Goal: Information Seeking & Learning: Learn about a topic

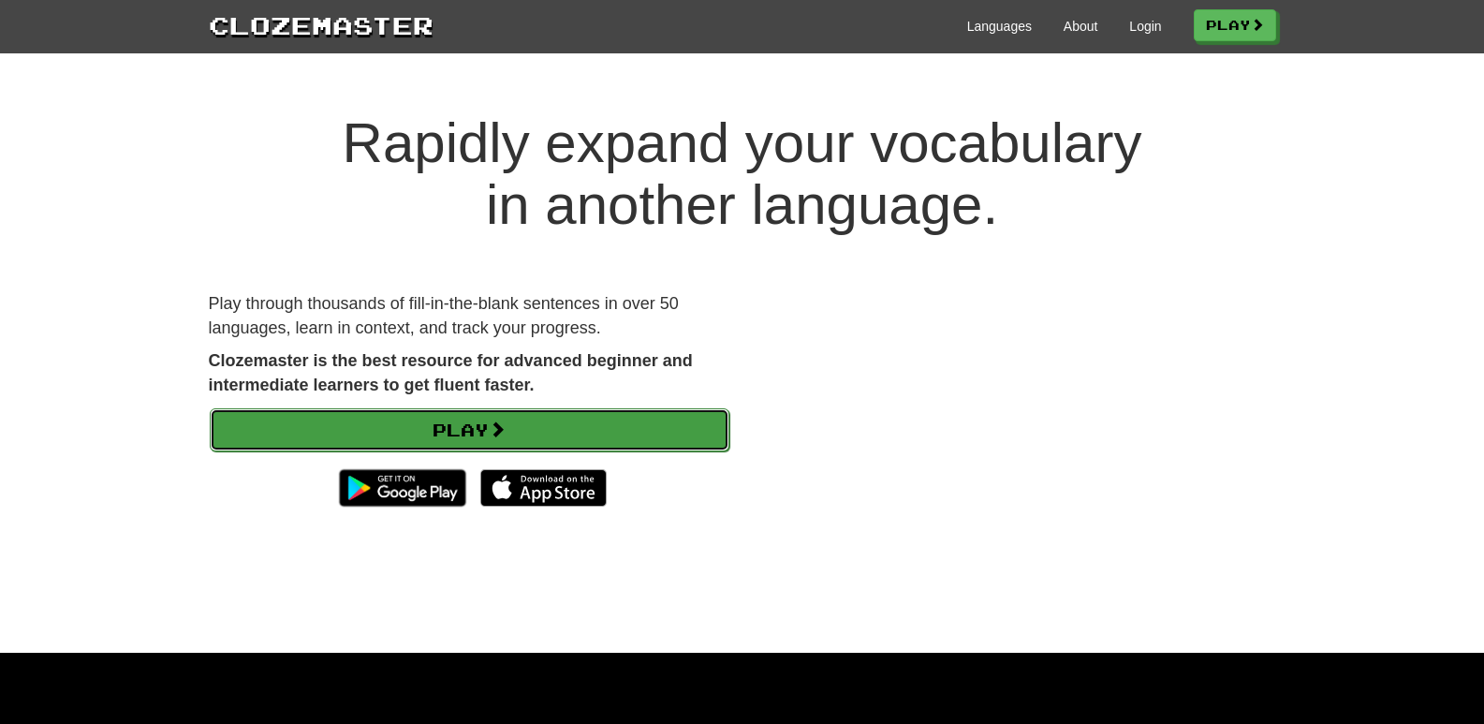
click at [539, 427] on link "Play" at bounding box center [470, 429] width 520 height 43
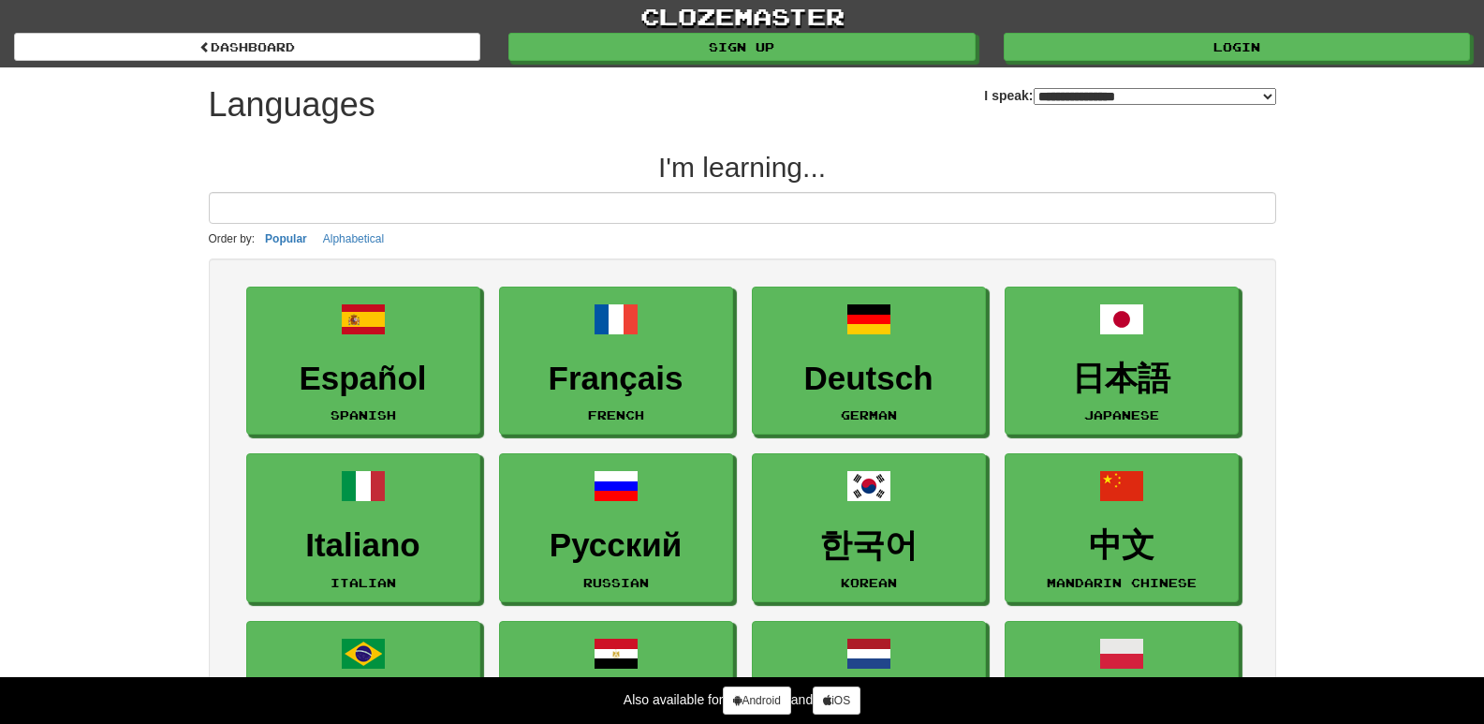
select select "*******"
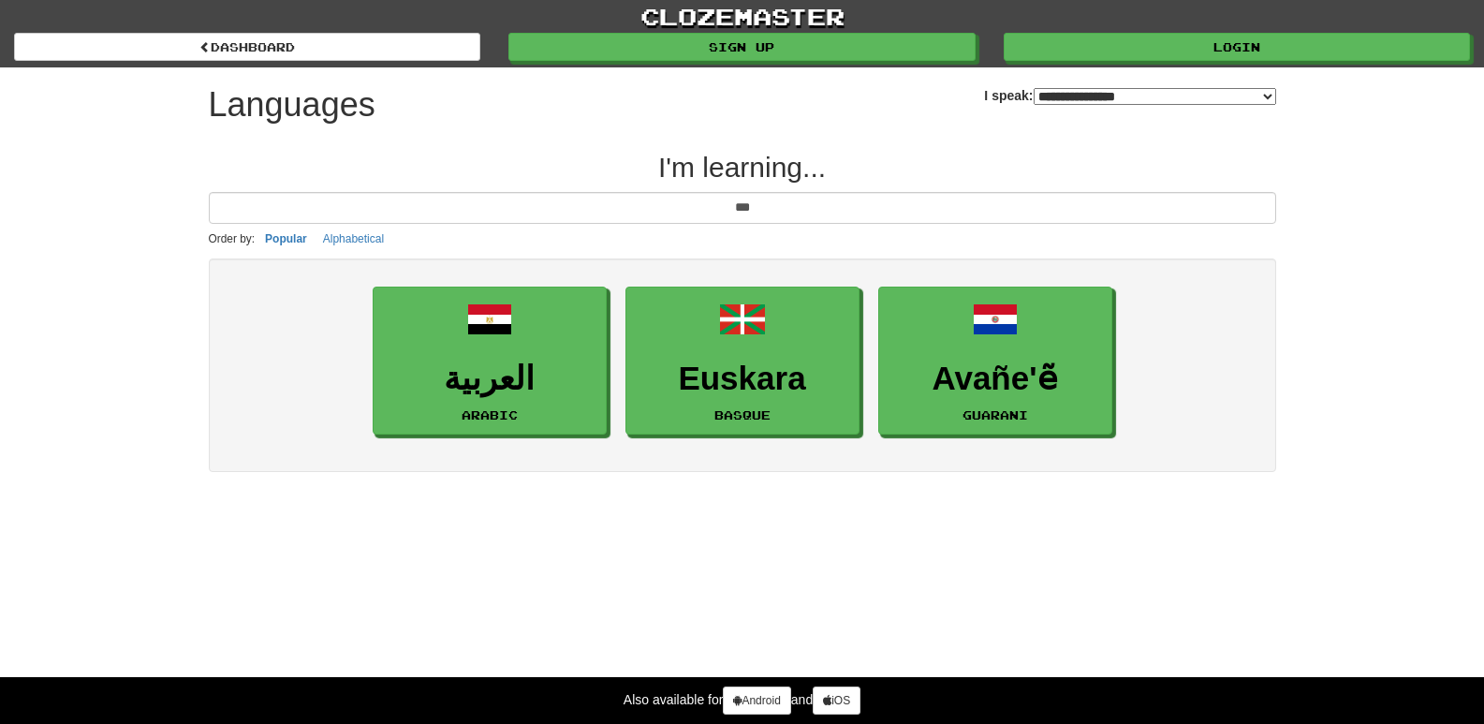
type input "***"
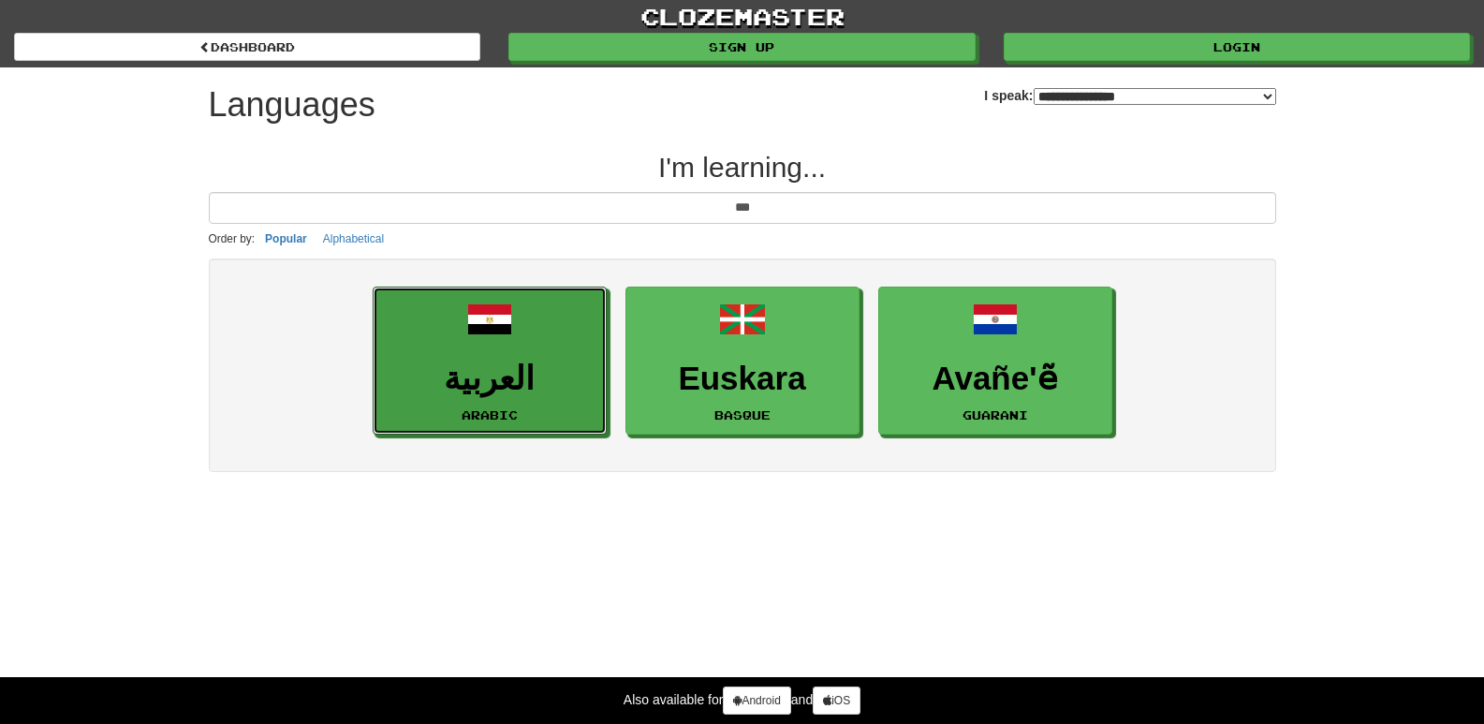
click at [519, 397] on h3 "العربية" at bounding box center [489, 379] width 213 height 37
